Goal: Task Accomplishment & Management: Complete application form

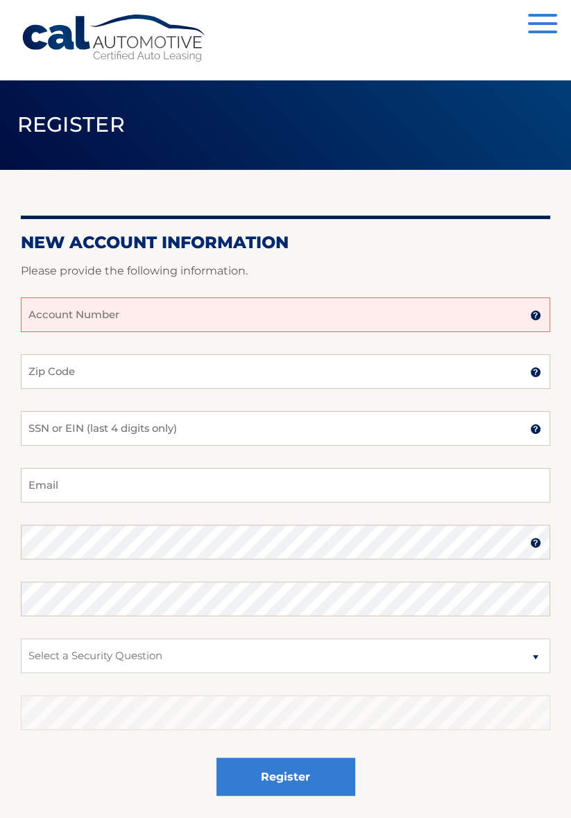
click at [172, 331] on input "Account Number" at bounding box center [285, 314] width 529 height 35
type input "5"
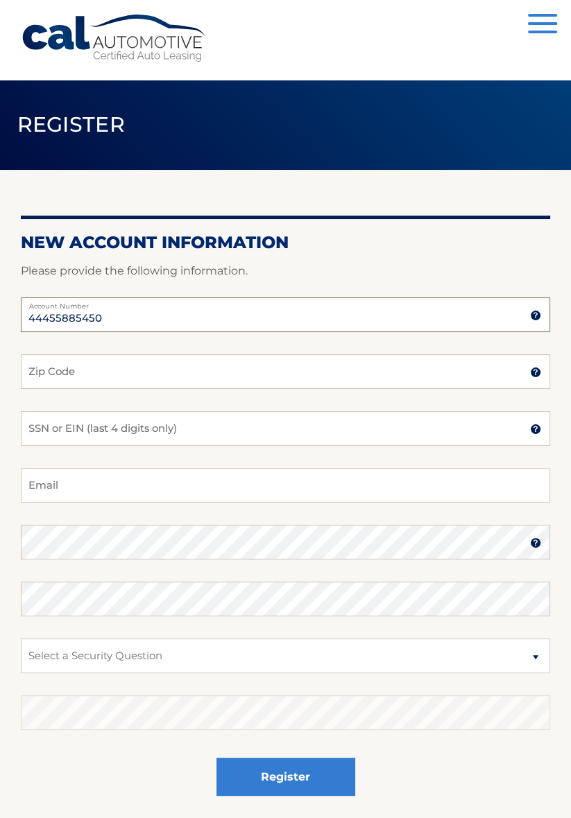
type input "44455885450"
click at [257, 378] on input "Zip Code" at bounding box center [285, 371] width 529 height 35
type input "2"
click at [162, 387] on input "2" at bounding box center [285, 371] width 529 height 35
type input "2"
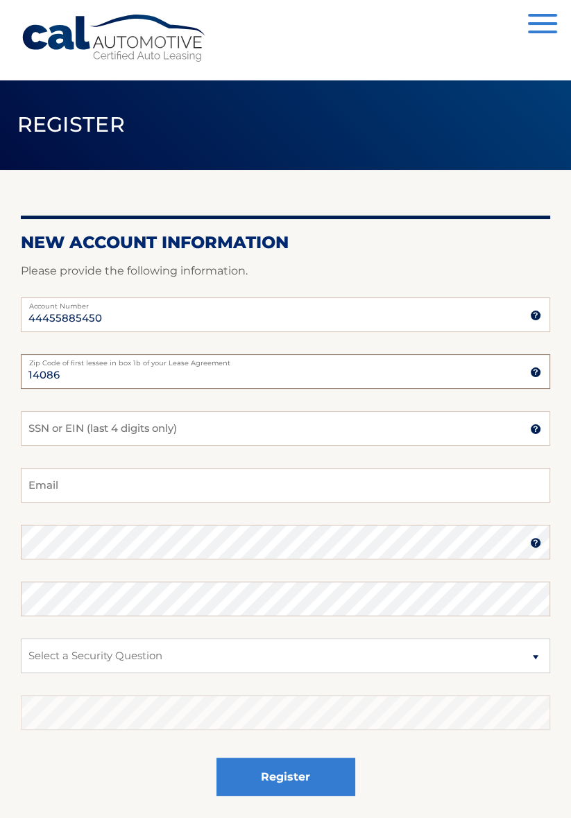
type input "14086"
click at [172, 435] on input "SSN or EIN (last 4 digits only)" at bounding box center [285, 428] width 529 height 35
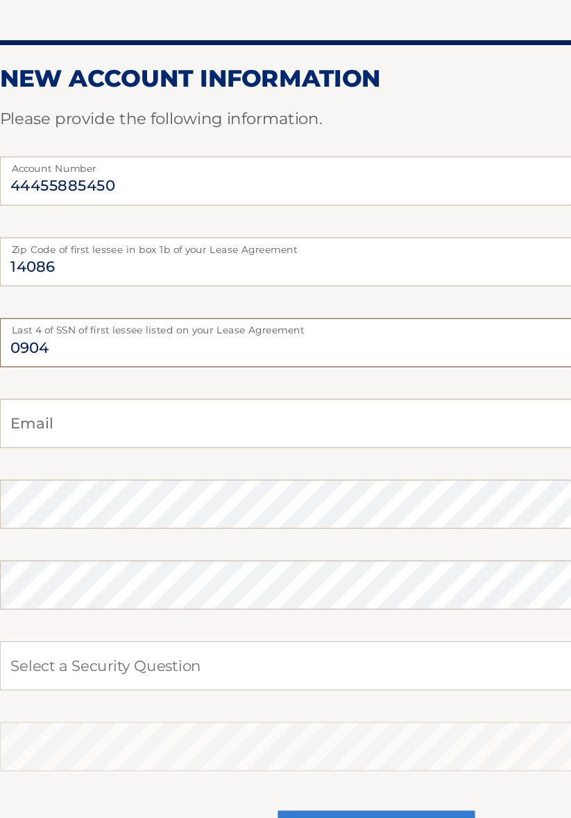
click at [112, 435] on input "0904" at bounding box center [285, 428] width 529 height 35
type input "0"
type input "9121"
click at [130, 489] on input "Email" at bounding box center [285, 485] width 529 height 35
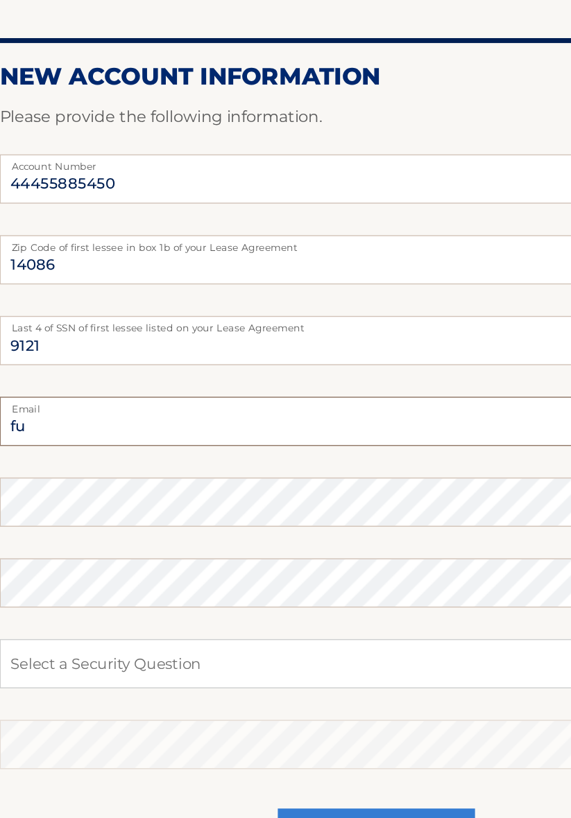
click at [106, 495] on input "fu" at bounding box center [285, 485] width 529 height 35
click at [103, 492] on input "fullh4" at bounding box center [285, 485] width 529 height 35
type input "[EMAIL_ADDRESS][DOMAIN_NAME]"
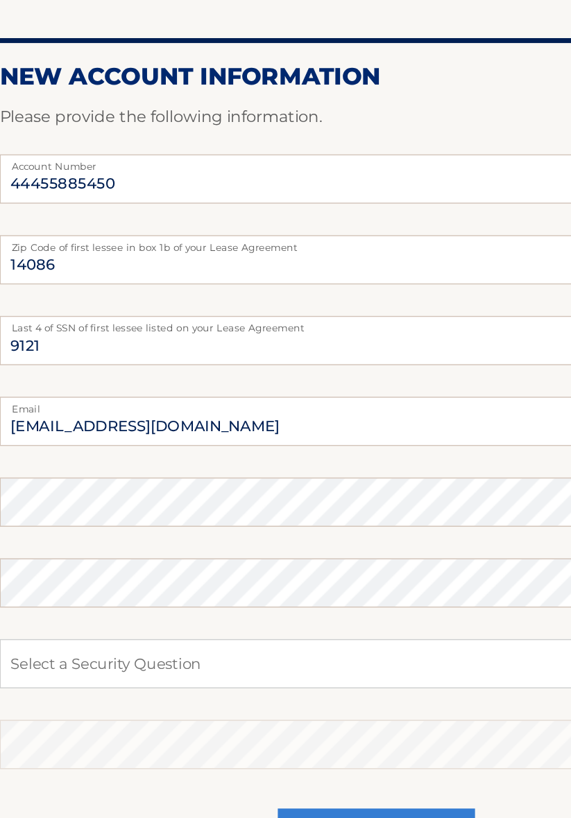
click at [197, 566] on fieldset "[EMAIL_ADDRESS][DOMAIN_NAME] Email Password Password should be a minimum of 6 c…" at bounding box center [285, 646] width 529 height 357
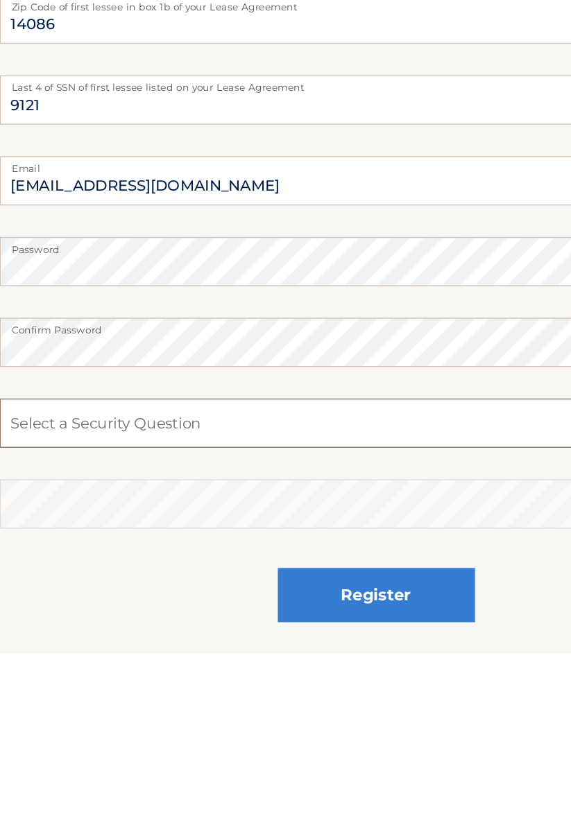
click at [418, 672] on select "Select a Security Question What was the name of your elementary school? What is…" at bounding box center [285, 655] width 529 height 35
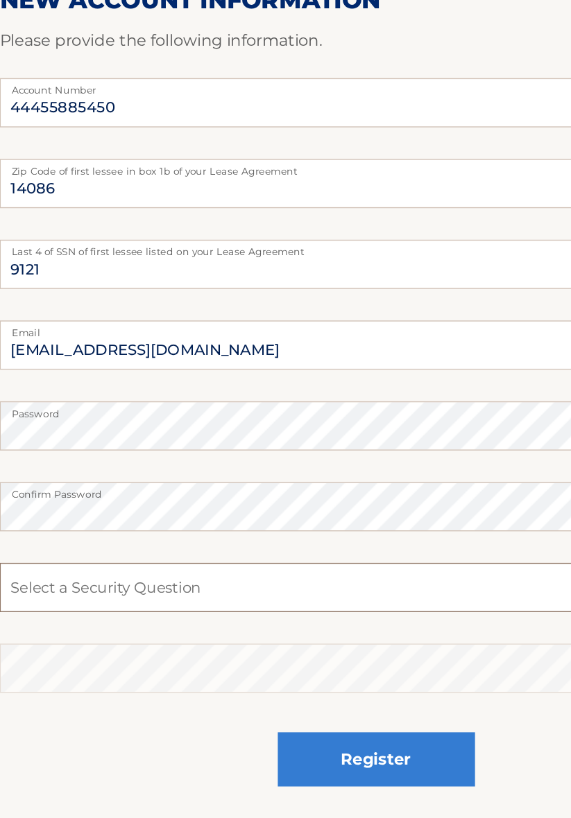
click at [219, 661] on select "Select a Security Question What was the name of your elementary school? What is…" at bounding box center [285, 655] width 529 height 35
click at [108, 663] on select "Select a Security Question What was the name of your elementary school? What is…" at bounding box center [285, 655] width 529 height 35
click at [214, 667] on select "Select a Security Question What was the name of your elementary school? What is…" at bounding box center [285, 655] width 529 height 35
click at [222, 661] on select "Select a Security Question What was the name of your elementary school? What is…" at bounding box center [285, 655] width 529 height 35
click at [121, 660] on select "Select a Security Question What was the name of your elementary school? What is…" at bounding box center [285, 655] width 529 height 35
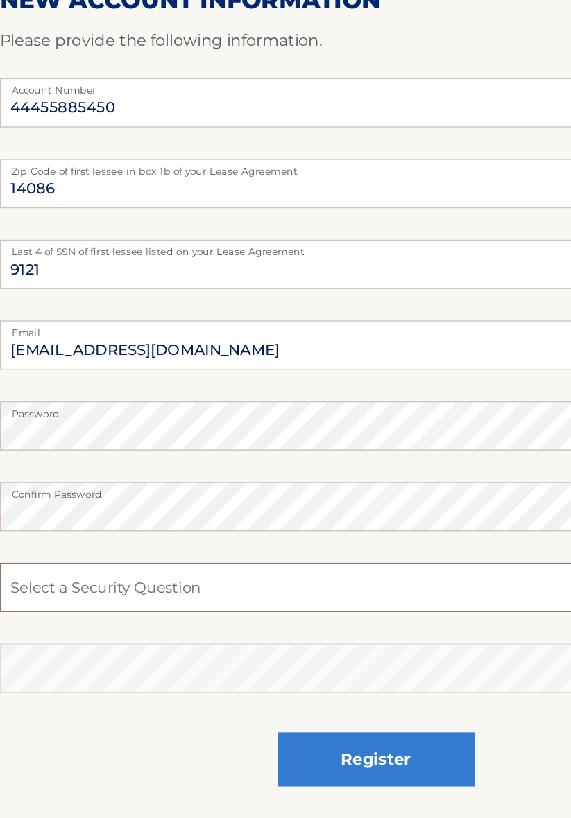
click at [118, 655] on select "Select a Security Question What was the name of your elementary school? What is…" at bounding box center [285, 655] width 529 height 35
click at [340, 655] on select "Select a Security Question What was the name of your elementary school? What is…" at bounding box center [285, 655] width 529 height 35
click at [342, 663] on select "Select a Security Question What was the name of your elementary school? What is…" at bounding box center [285, 655] width 529 height 35
click at [201, 658] on select "Select a Security Question What was the name of your elementary school? What is…" at bounding box center [285, 655] width 529 height 35
click at [168, 656] on select "Select a Security Question What was the name of your elementary school? What is…" at bounding box center [285, 655] width 529 height 35
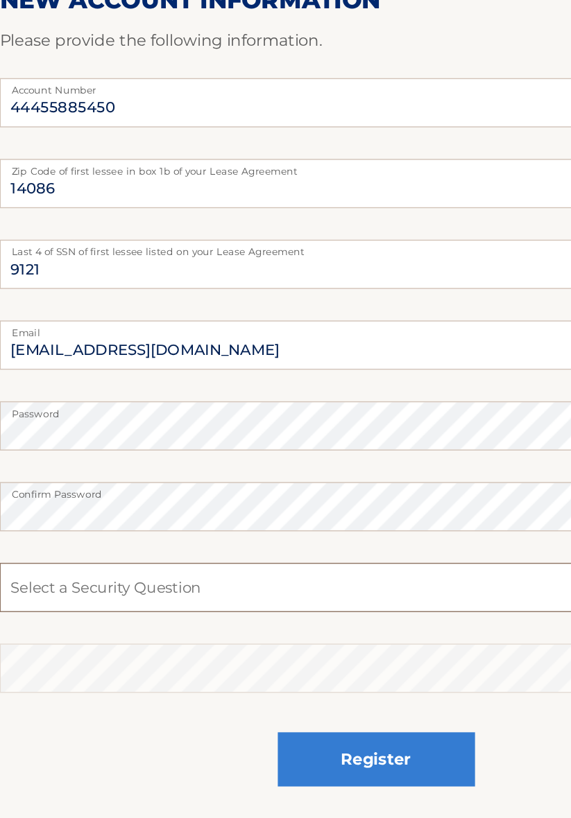
click at [209, 663] on select "Select a Security Question What was the name of your elementary school? What is…" at bounding box center [285, 655] width 529 height 35
click at [125, 668] on select "Select a Security Question What was the name of your elementary school? What is…" at bounding box center [285, 655] width 529 height 35
click at [112, 666] on select "Select a Security Question What was the name of your elementary school? What is…" at bounding box center [285, 655] width 529 height 35
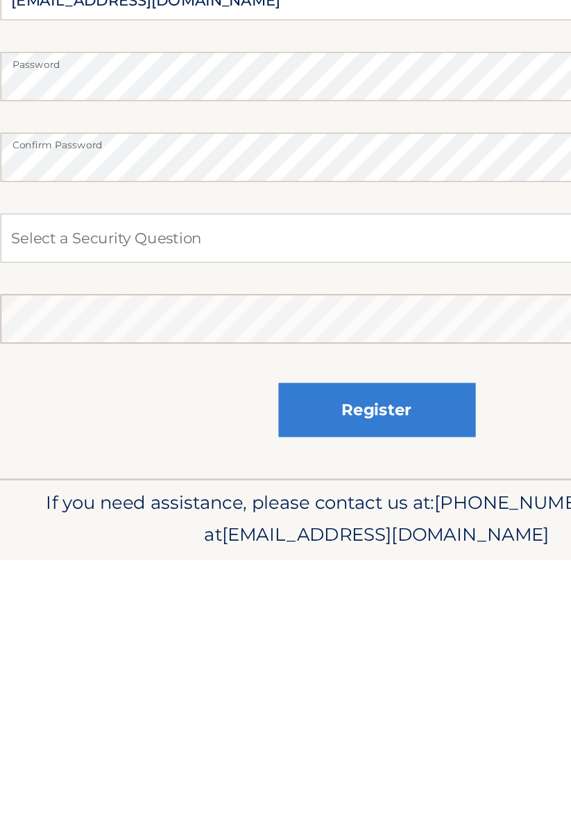
scroll to position [92, 0]
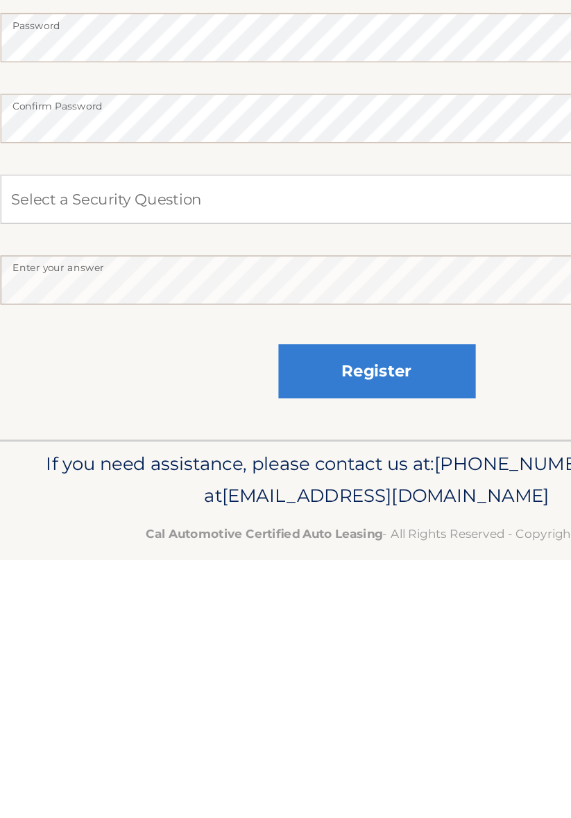
click at [216, 666] on button "Register" at bounding box center [285, 685] width 139 height 38
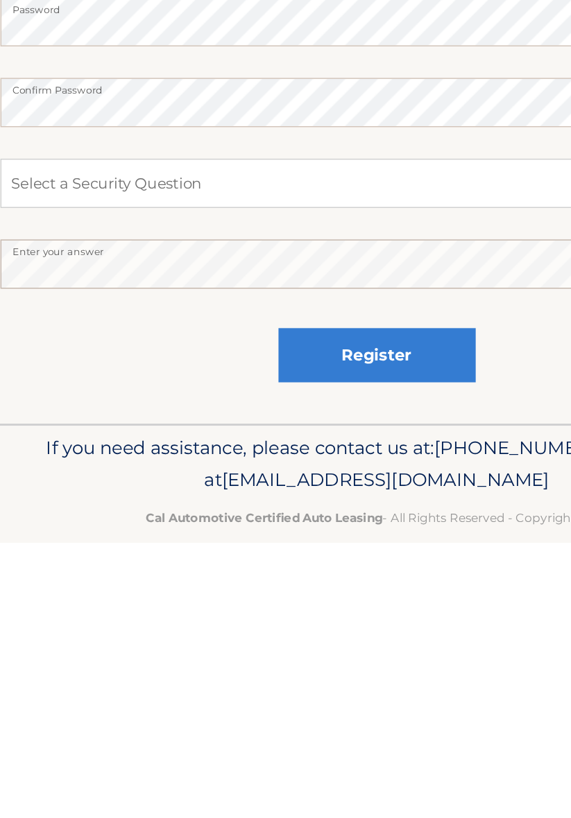
scroll to position [91, 0]
click at [216, 667] on button "Register" at bounding box center [285, 686] width 139 height 38
click at [410, 591] on fieldset "[EMAIL_ADDRESS][DOMAIN_NAME] Email Password Password should be a minimum of 6 c…" at bounding box center [285, 555] width 529 height 357
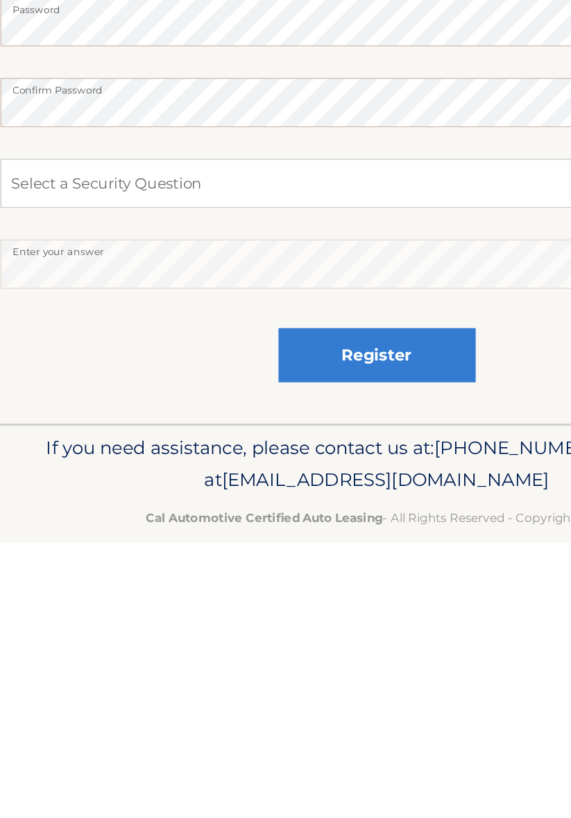
scroll to position [92, 0]
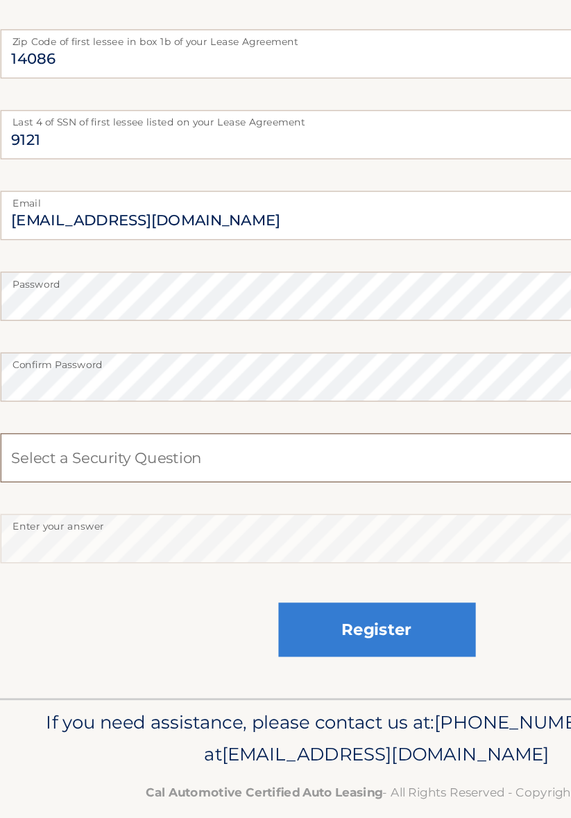
click at [353, 570] on select "Select a Security Question What was the name of your elementary school? What is…" at bounding box center [285, 564] width 529 height 35
select select "2"
click at [21, 547] on select "Select a Security Question What was the name of your elementary school? What is…" at bounding box center [285, 564] width 529 height 35
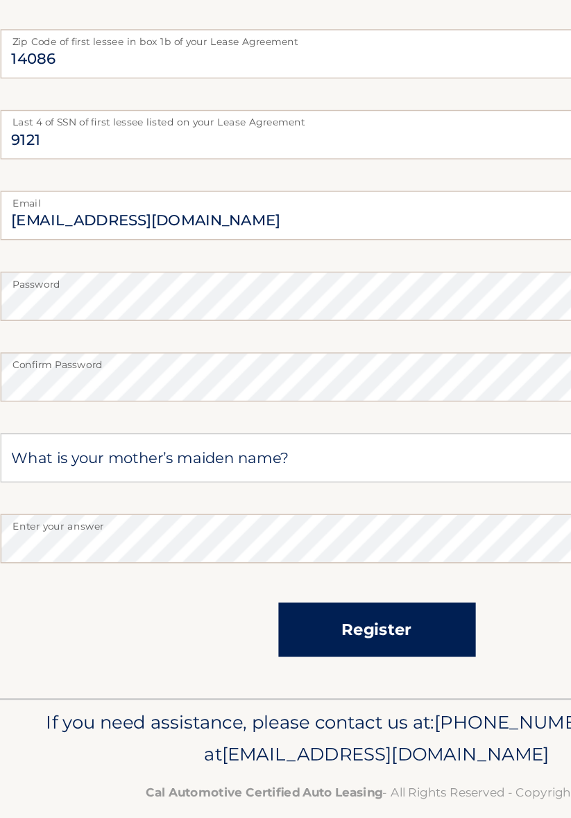
click at [320, 702] on button "Register" at bounding box center [285, 685] width 139 height 38
